Goal: Task Accomplishment & Management: Use online tool/utility

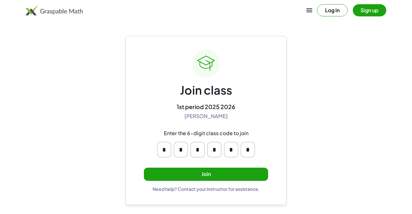
click at [190, 170] on button "Join" at bounding box center [206, 174] width 124 height 13
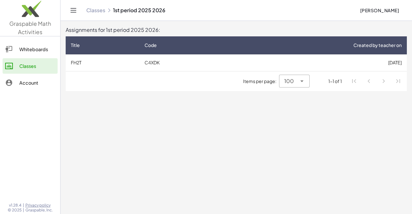
click at [163, 65] on td "C4XDK" at bounding box center [180, 62] width 83 height 17
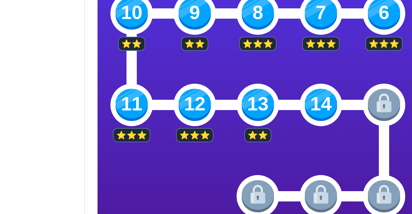
scroll to position [227, 0]
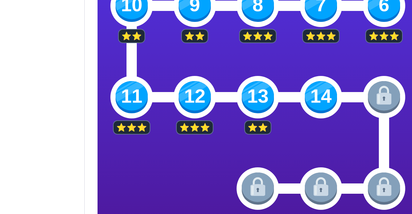
click at [330, 97] on img at bounding box center [321, 97] width 32 height 32
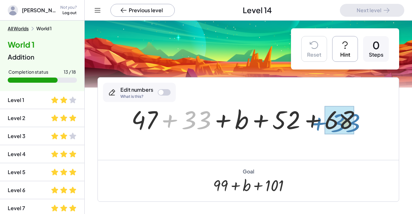
drag, startPoint x: 198, startPoint y: 121, endPoint x: 347, endPoint y: 123, distance: 148.7
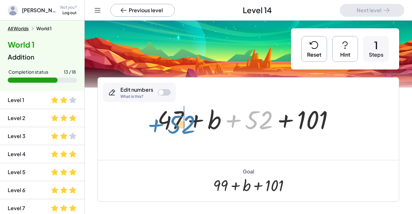
drag, startPoint x: 257, startPoint y: 123, endPoint x: 179, endPoint y: 127, distance: 78.0
click at [179, 127] on div at bounding box center [248, 118] width 188 height 33
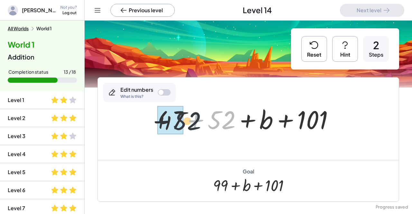
drag, startPoint x: 222, startPoint y: 118, endPoint x: 172, endPoint y: 118, distance: 50.5
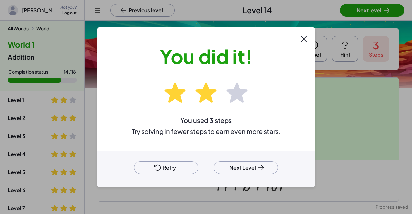
click at [227, 164] on button "Next Level" at bounding box center [246, 167] width 64 height 13
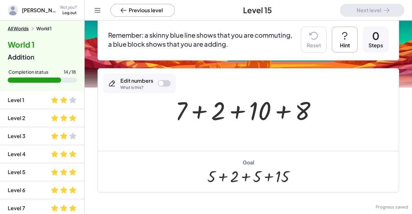
scroll to position [59, 0]
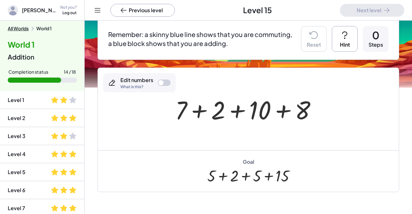
click at [163, 80] on div at bounding box center [164, 83] width 13 height 6
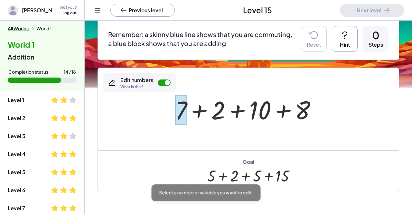
click at [186, 105] on div at bounding box center [181, 110] width 12 height 30
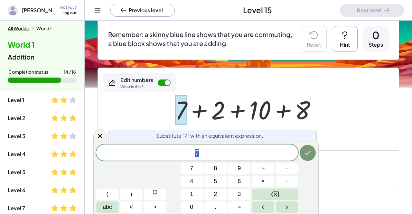
click at [205, 154] on span "7" at bounding box center [197, 153] width 202 height 9
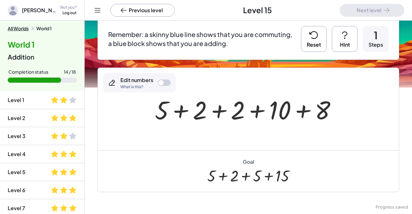
click at [327, 110] on div at bounding box center [248, 109] width 193 height 33
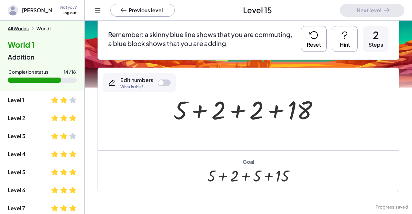
click at [312, 41] on button "Reset" at bounding box center [314, 39] width 26 height 26
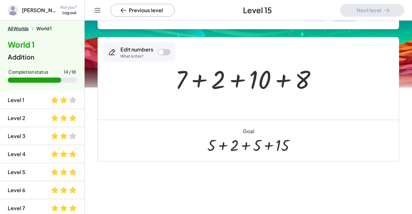
scroll to position [90, 0]
